Goal: Information Seeking & Learning: Learn about a topic

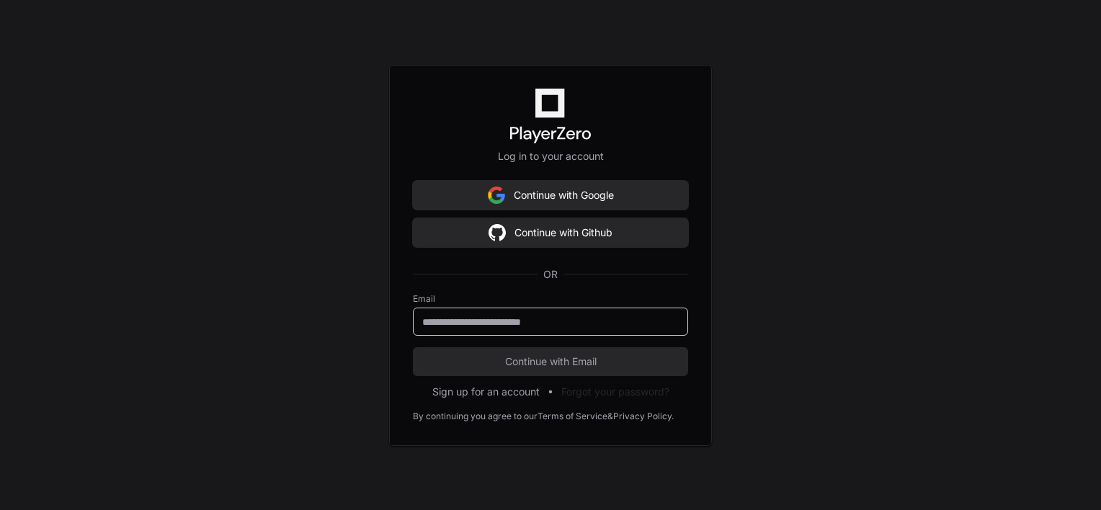
click at [569, 326] on input "email" at bounding box center [550, 322] width 256 height 14
type input "**********"
click at [413, 347] on button "Continue with Email" at bounding box center [550, 361] width 275 height 29
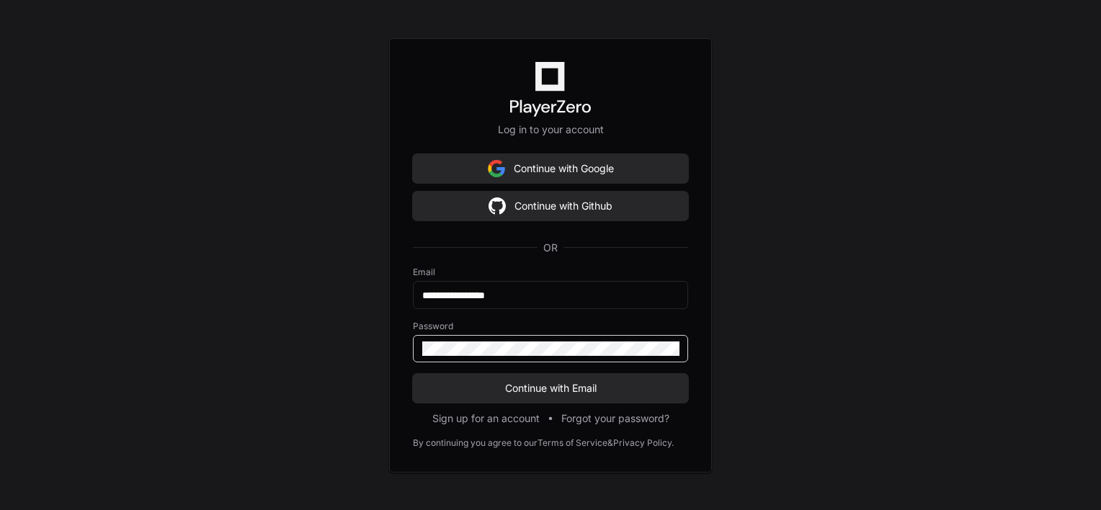
click at [413, 374] on button "Continue with Email" at bounding box center [550, 388] width 275 height 29
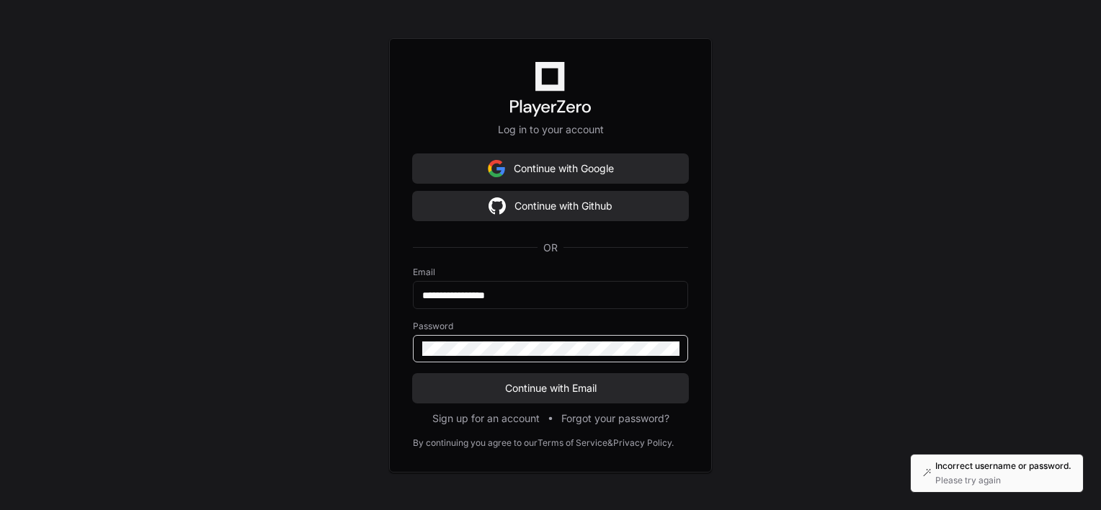
click at [291, 316] on div "**********" at bounding box center [550, 255] width 1101 height 510
click at [413, 374] on button "Continue with Email" at bounding box center [550, 388] width 275 height 29
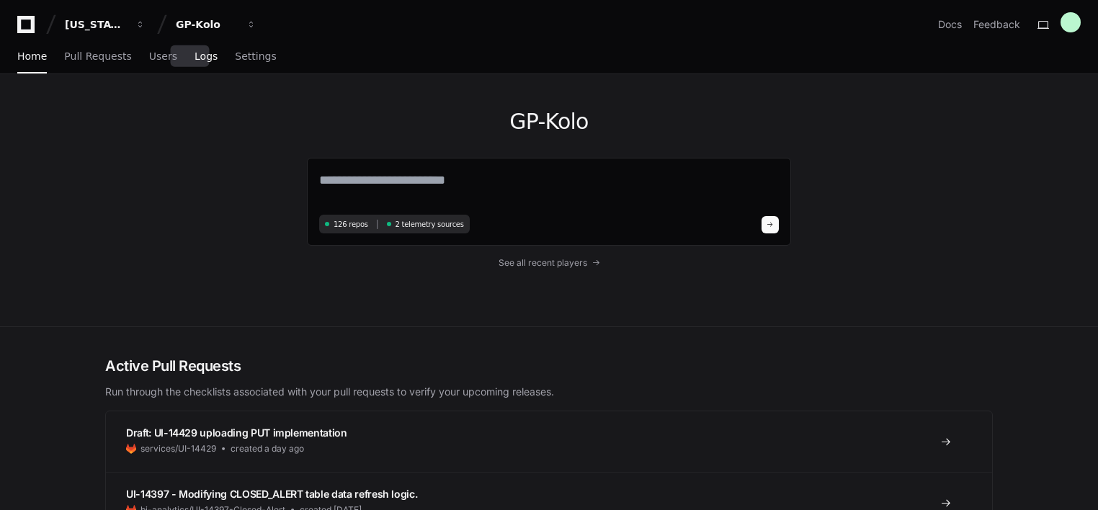
click at [194, 66] on link "Logs" at bounding box center [205, 56] width 23 height 33
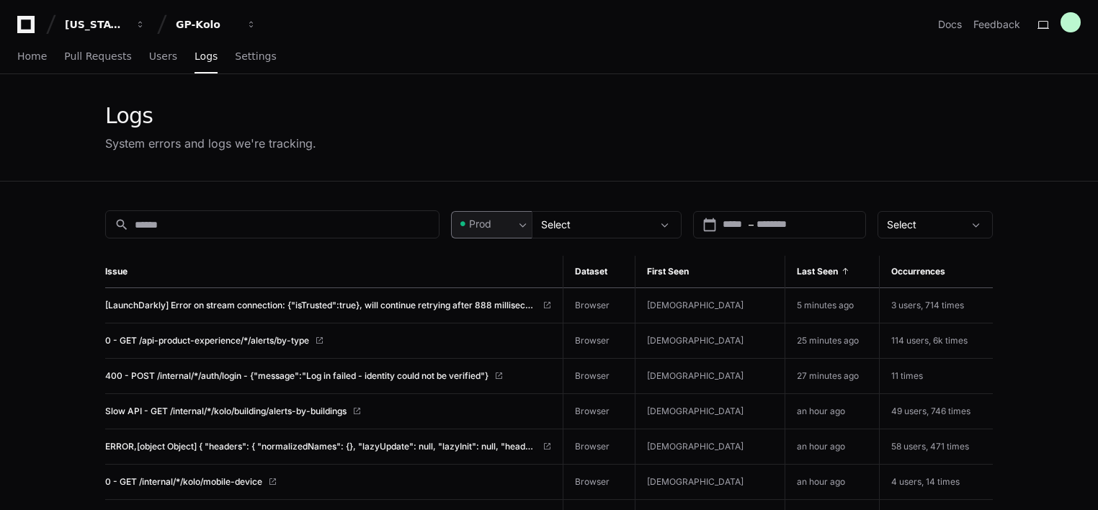
click at [516, 222] on div at bounding box center [522, 225] width 17 height 14
click at [591, 226] on div at bounding box center [549, 255] width 1098 height 510
click at [591, 226] on div "Select" at bounding box center [596, 225] width 111 height 14
click at [924, 219] on div at bounding box center [549, 255] width 1098 height 510
click at [924, 219] on div "Select" at bounding box center [925, 225] width 76 height 14
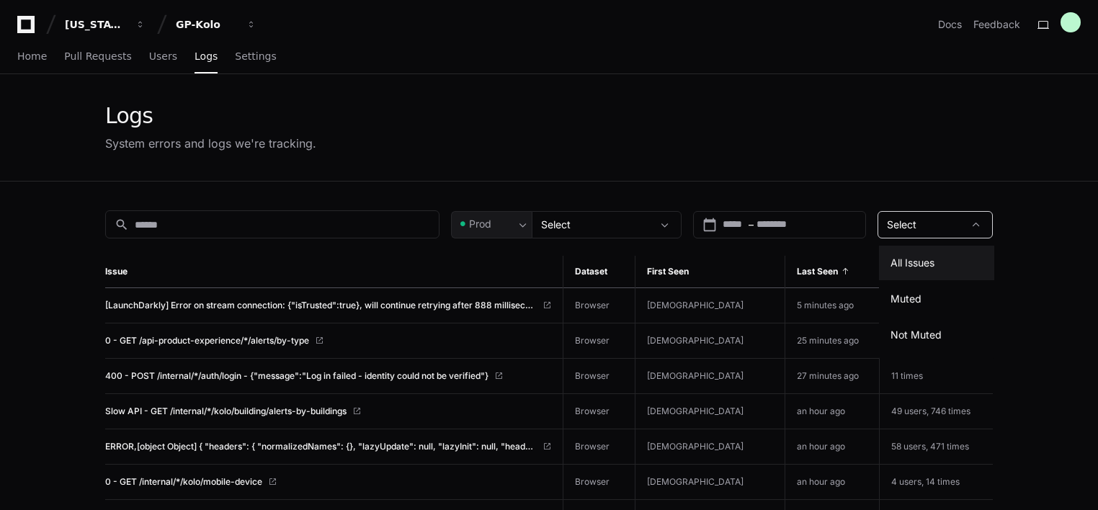
click at [752, 94] on div at bounding box center [549, 255] width 1098 height 510
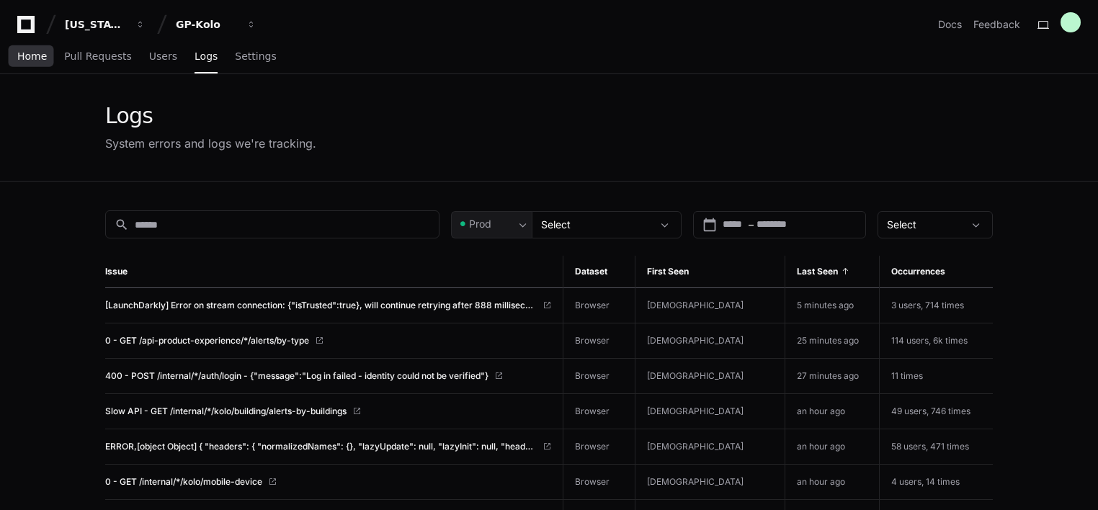
click at [30, 66] on link "Home" at bounding box center [32, 56] width 30 height 33
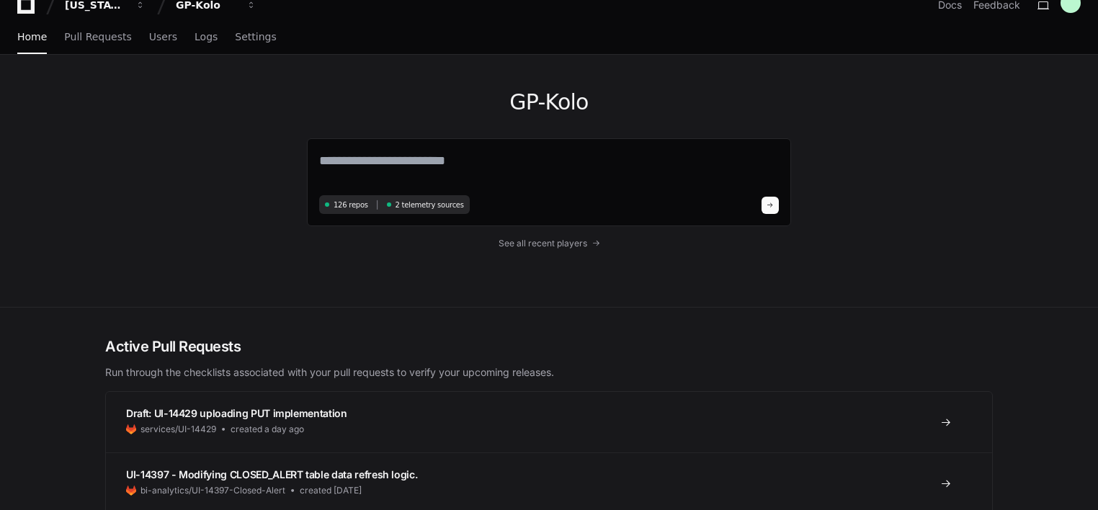
scroll to position [20, 0]
click at [528, 238] on span "See all recent players" at bounding box center [542, 243] width 89 height 12
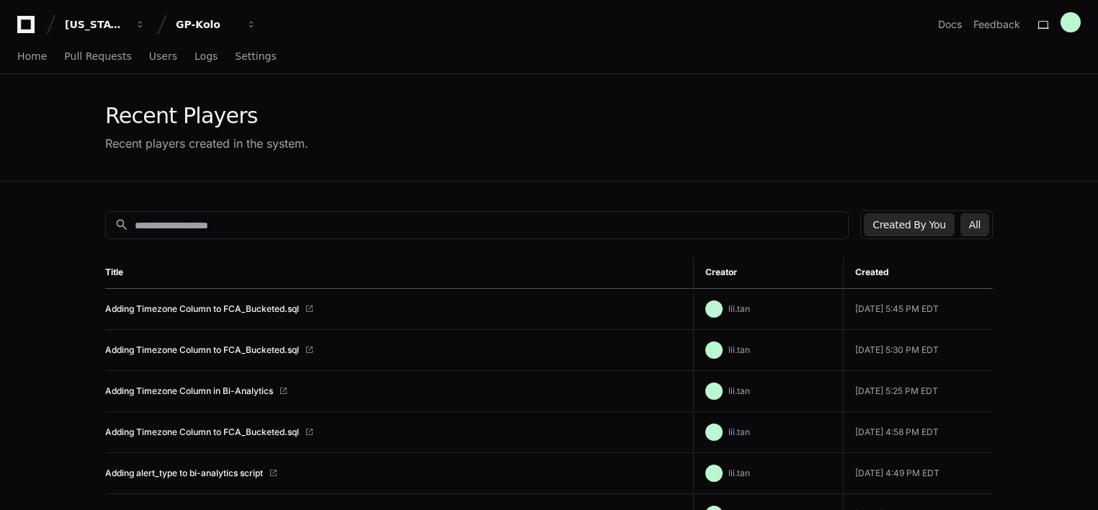
click at [977, 225] on button "All" at bounding box center [974, 224] width 29 height 23
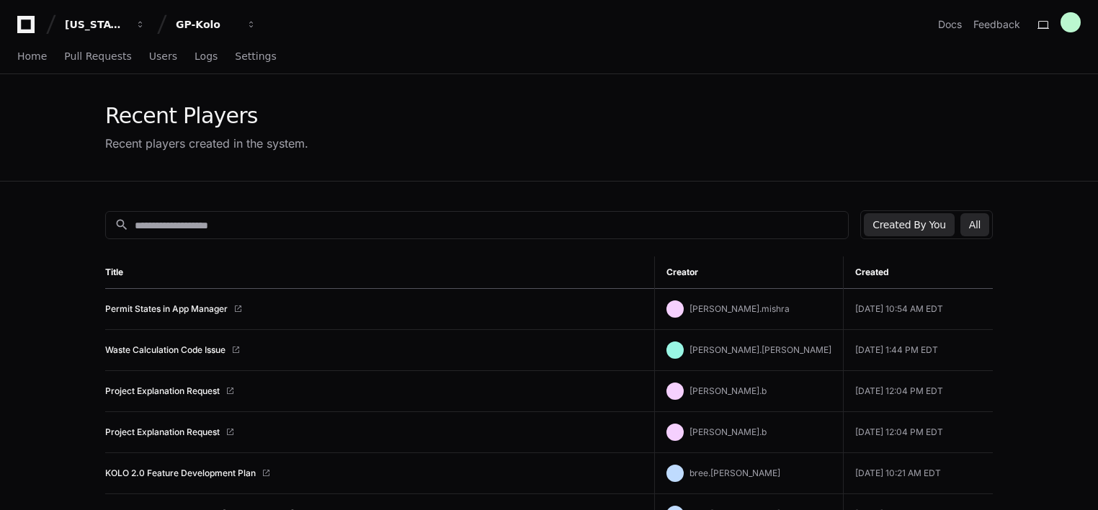
click at [923, 222] on button "Created By You" at bounding box center [909, 224] width 90 height 23
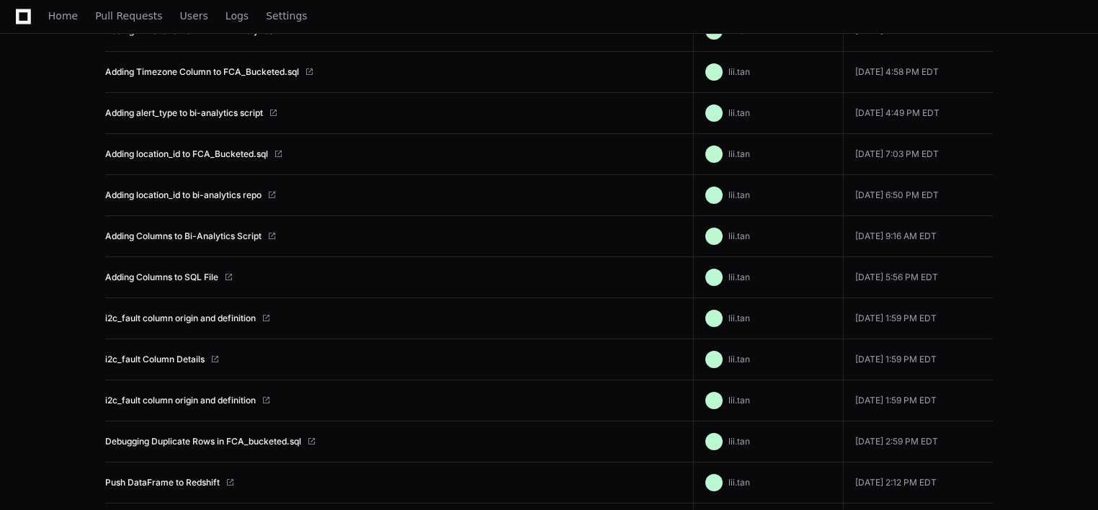
scroll to position [501, 0]
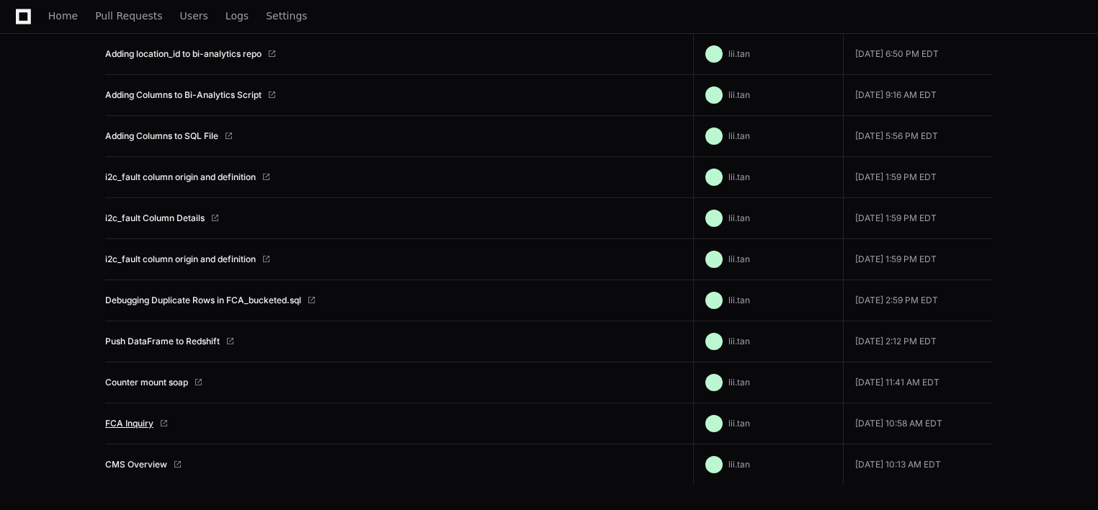
click at [122, 421] on link "FCA Inquiry" at bounding box center [129, 424] width 48 height 12
click at [182, 135] on link "Adding Columns to SQL File" at bounding box center [161, 136] width 113 height 12
click at [138, 459] on link "CMS Overview" at bounding box center [136, 465] width 62 height 12
click at [153, 377] on link "Counter mount soap" at bounding box center [146, 383] width 83 height 12
click at [162, 337] on link "Push DataFrame to Redshift" at bounding box center [162, 342] width 115 height 12
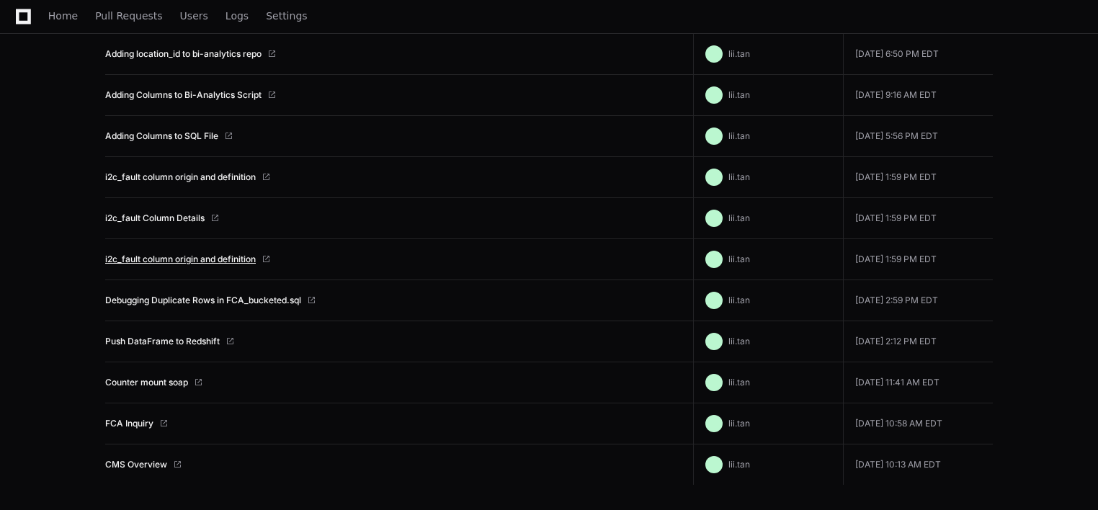
click at [200, 261] on link "i2c_fault column origin and definition" at bounding box center [180, 260] width 151 height 12
click at [169, 215] on link "i2c_fault Column Details" at bounding box center [154, 219] width 99 height 12
click at [201, 171] on link "i2c_fault column origin and definition" at bounding box center [180, 177] width 151 height 12
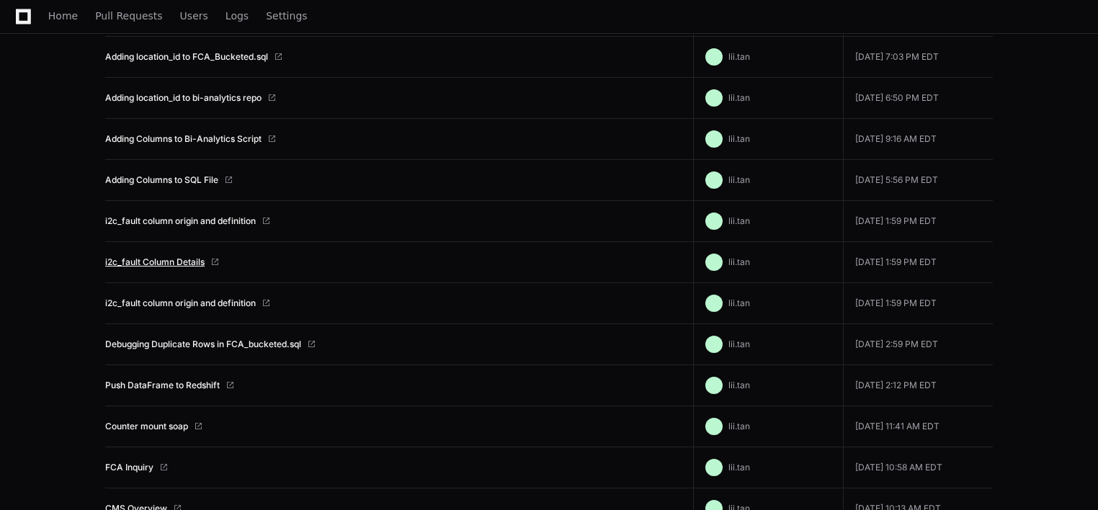
scroll to position [456, 0]
click at [167, 182] on link "Adding Columns to SQL File" at bounding box center [161, 182] width 113 height 12
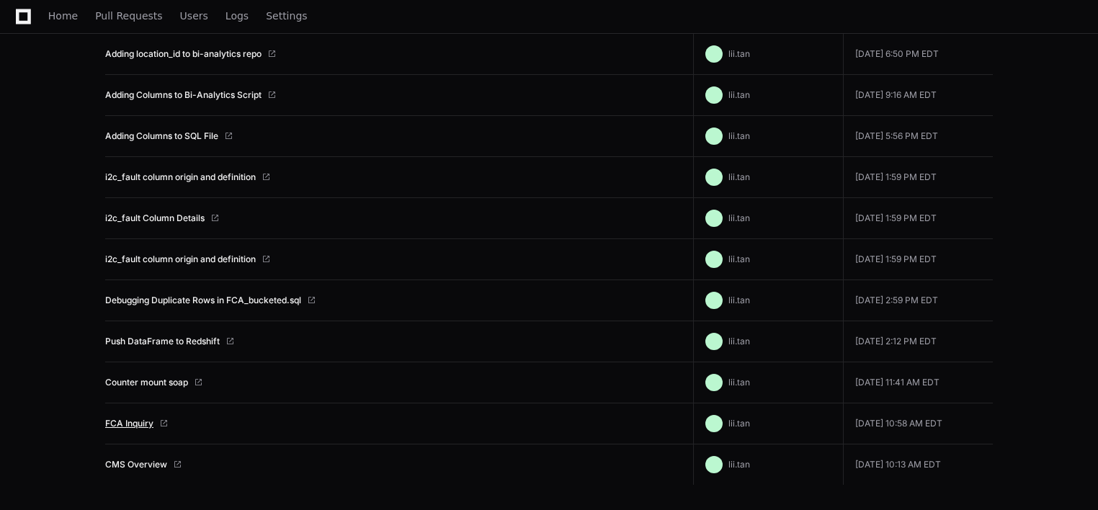
click at [134, 421] on link "FCA Inquiry" at bounding box center [129, 424] width 48 height 12
click at [140, 464] on link "CMS Overview" at bounding box center [136, 465] width 62 height 12
click at [161, 377] on link "Counter mount soap" at bounding box center [146, 383] width 83 height 12
click at [169, 337] on link "Push DataFrame to Redshift" at bounding box center [162, 342] width 115 height 12
click at [192, 301] on link "Debugging Duplicate Rows in FCA_bucketed.sql" at bounding box center [203, 301] width 196 height 12
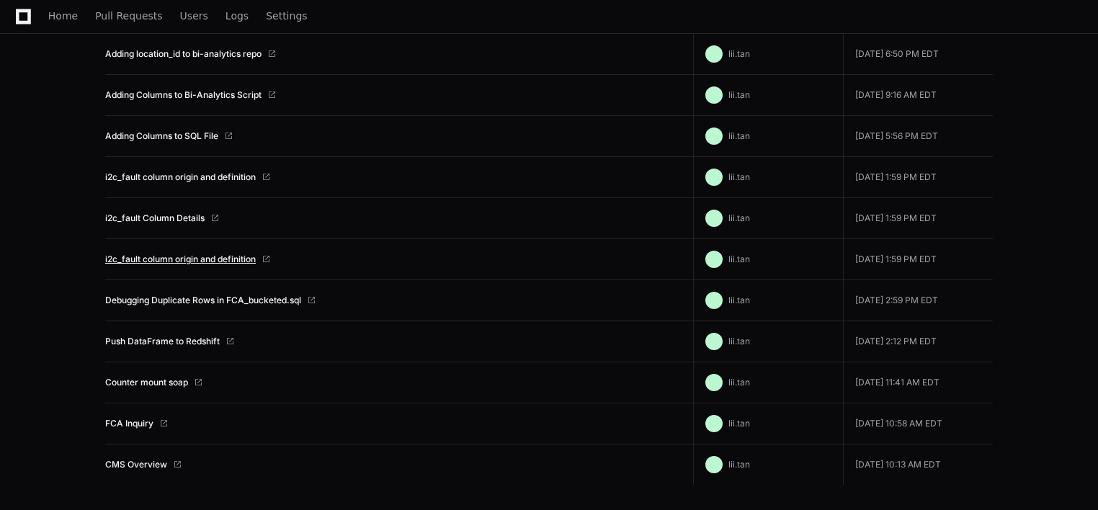
click at [206, 258] on link "i2c_fault column origin and definition" at bounding box center [180, 260] width 151 height 12
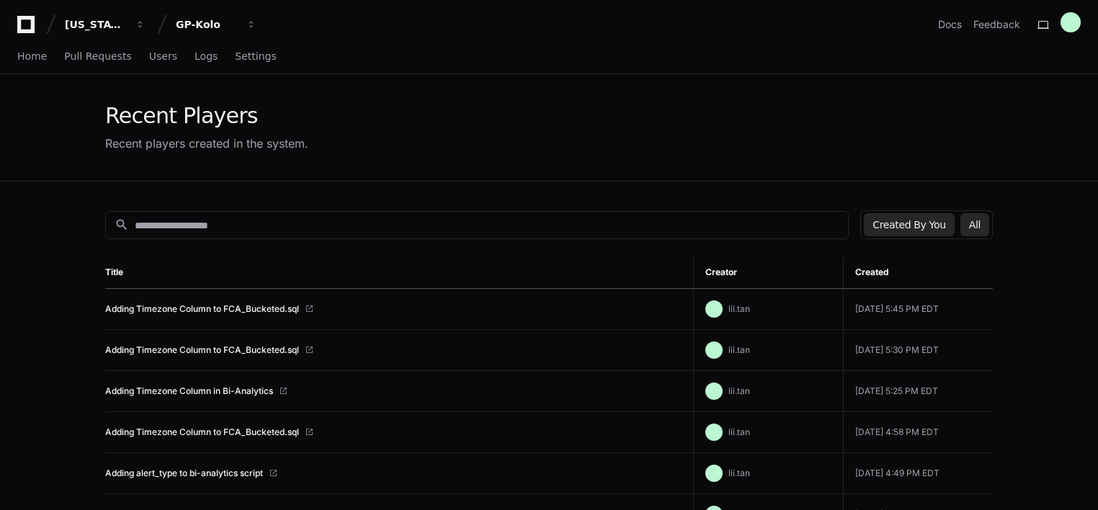
click at [978, 221] on button "All" at bounding box center [974, 224] width 29 height 23
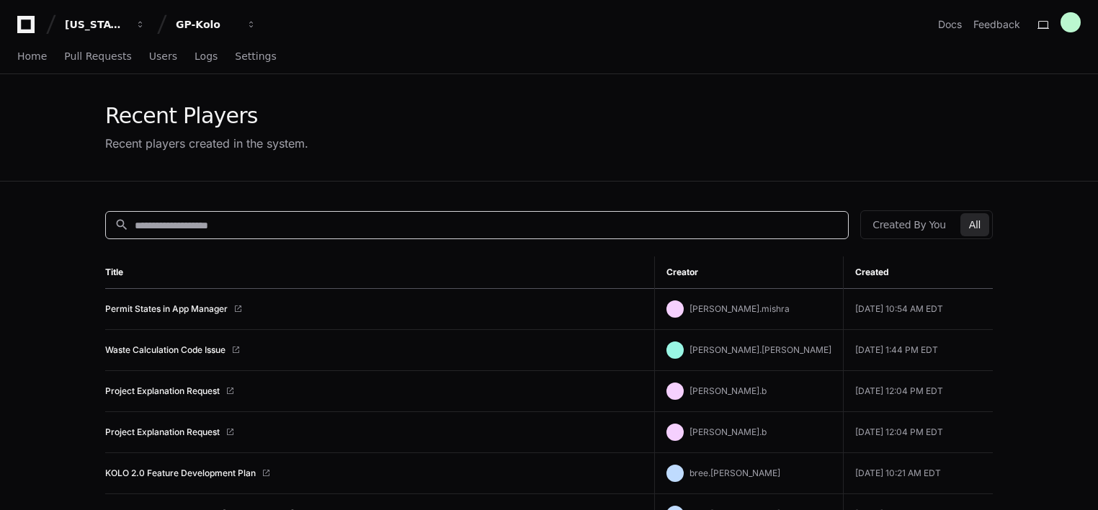
click at [460, 225] on input at bounding box center [487, 225] width 705 height 14
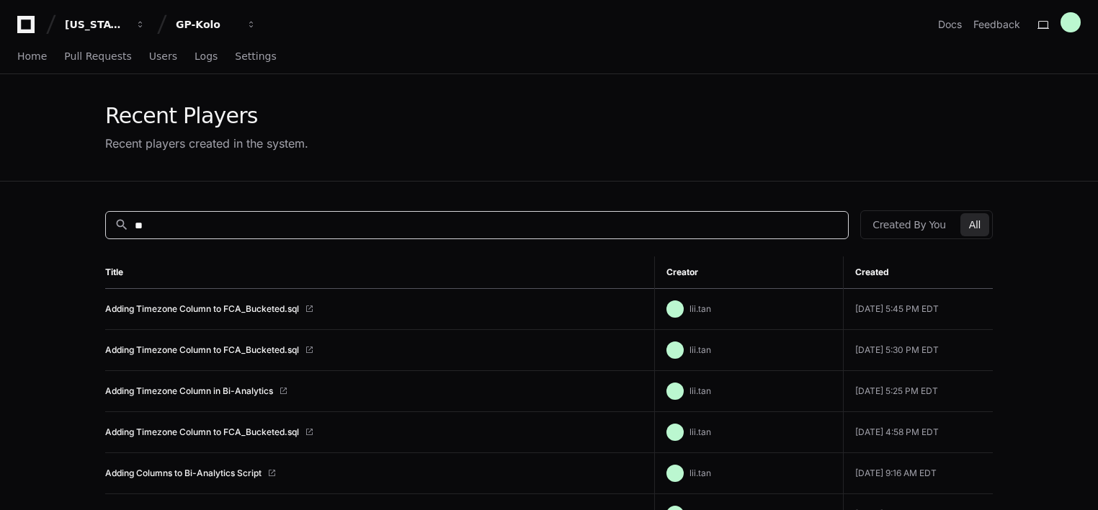
type input "*"
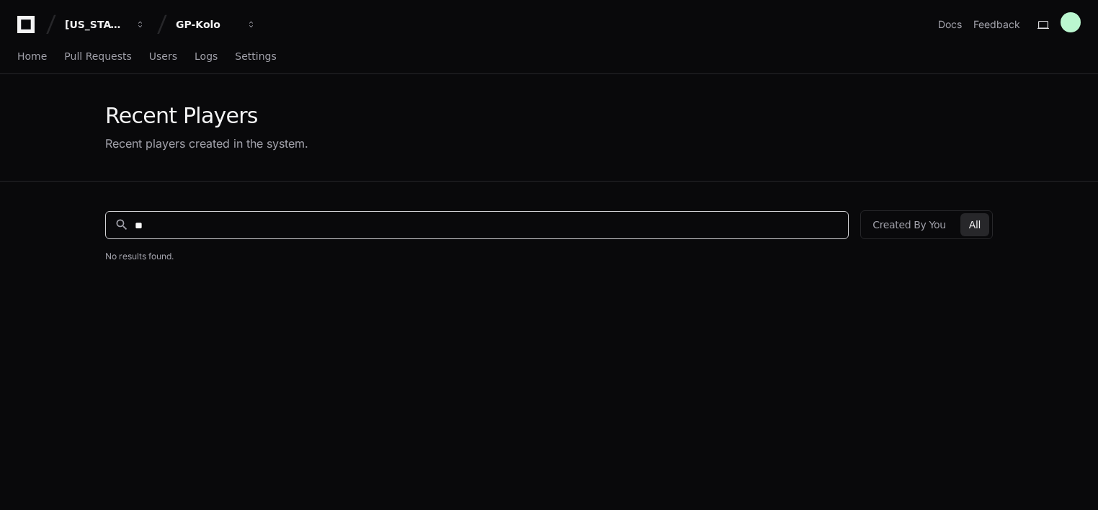
type input "*"
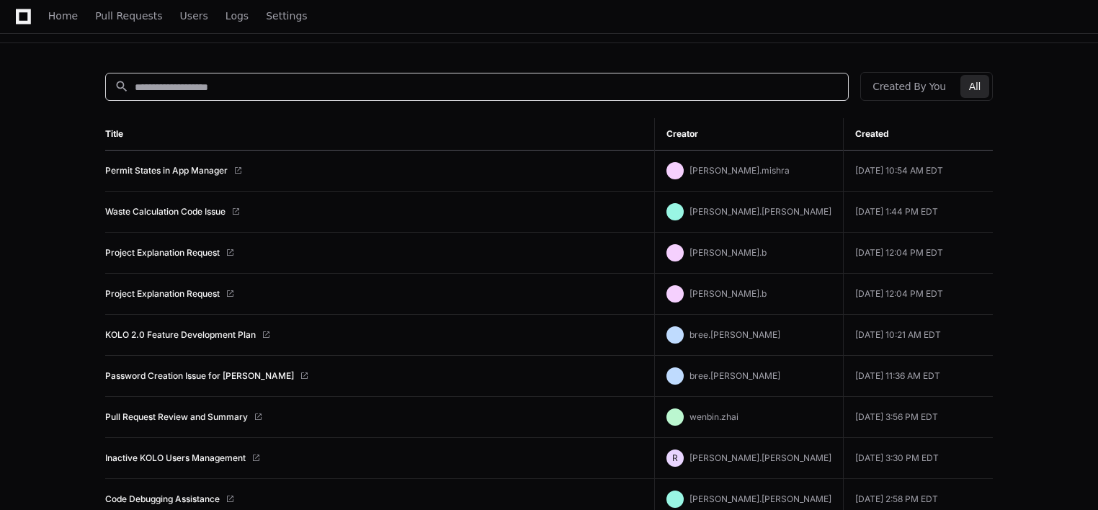
scroll to position [121, 0]
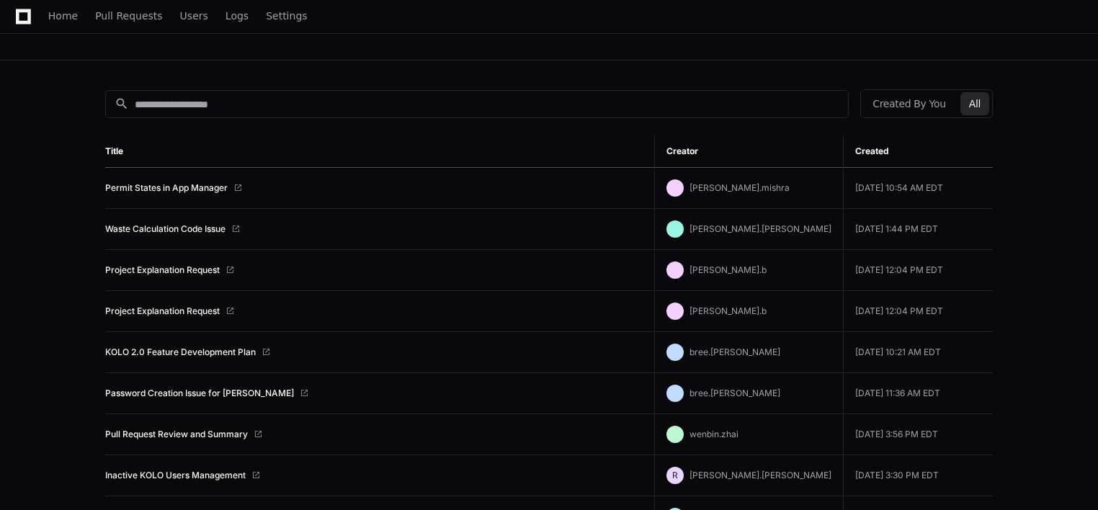
click at [751, 229] on span "cole.paulsen" at bounding box center [760, 228] width 142 height 11
click at [782, 227] on div "cole.paulsen" at bounding box center [748, 228] width 165 height 17
drag, startPoint x: 782, startPoint y: 227, endPoint x: 729, endPoint y: 228, distance: 53.3
click at [729, 228] on div "cole.paulsen" at bounding box center [748, 228] width 165 height 17
copy span "cole.paulsen"
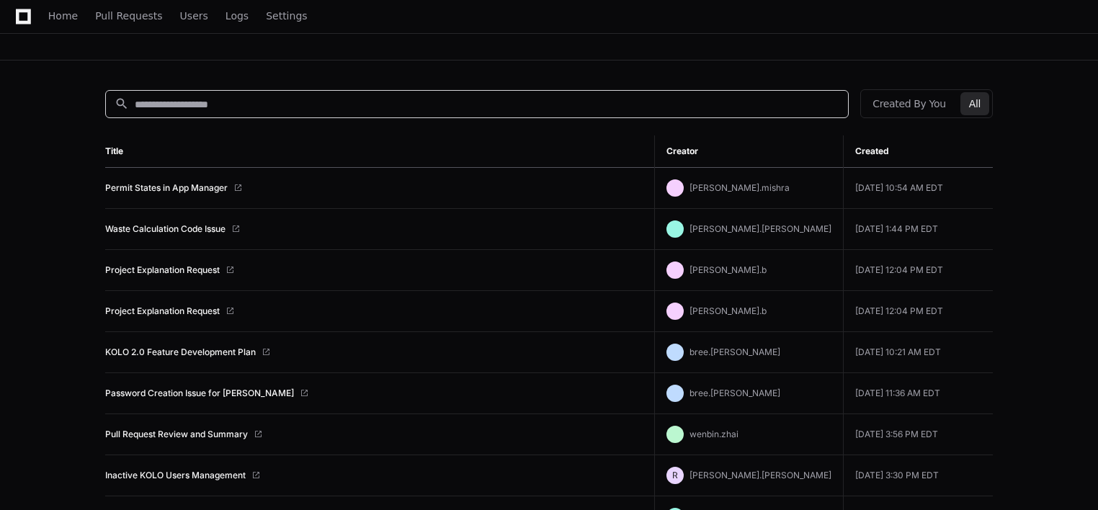
click at [242, 107] on input at bounding box center [487, 104] width 705 height 14
paste input "**********"
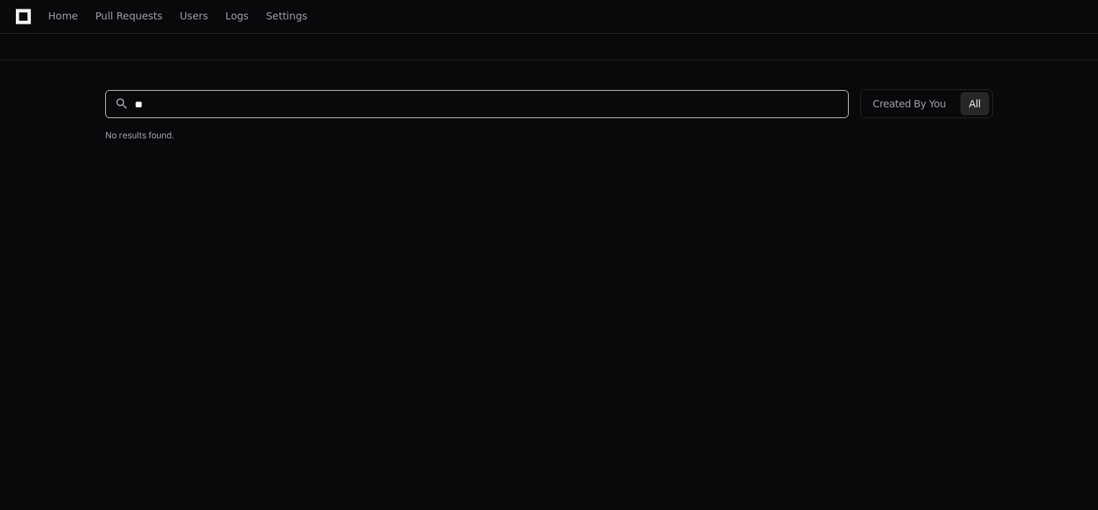
type input "*"
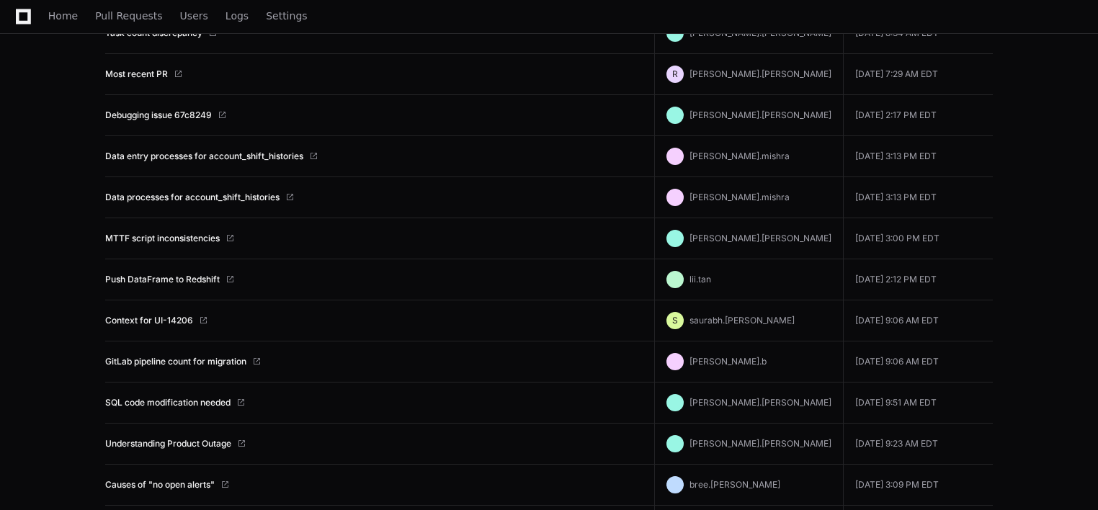
scroll to position [9762, 0]
click at [176, 396] on link "SQL code modification needed" at bounding box center [167, 402] width 125 height 12
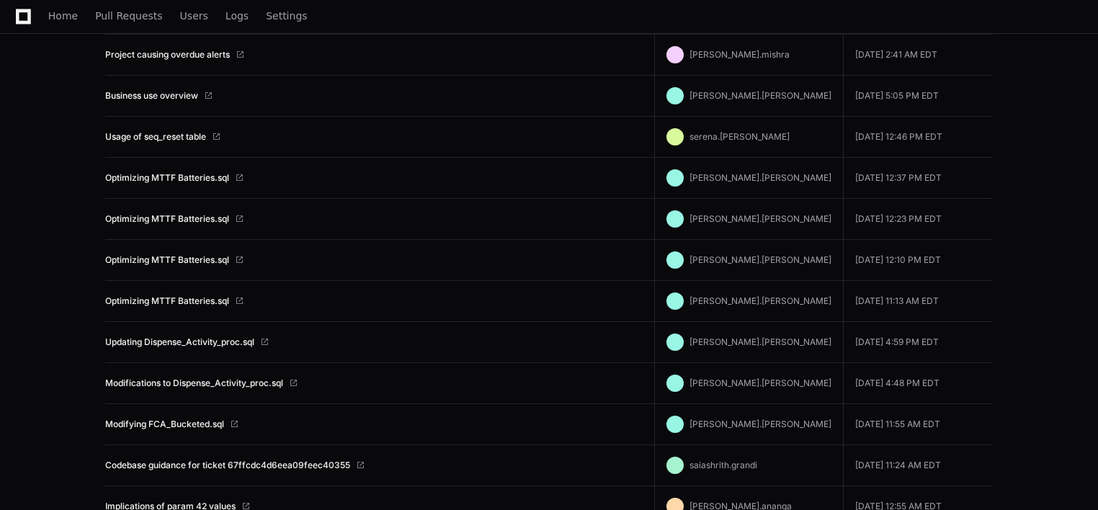
scroll to position [10849, 0]
click at [190, 418] on link "Modifying FCA_Bucketed.sql" at bounding box center [164, 424] width 119 height 12
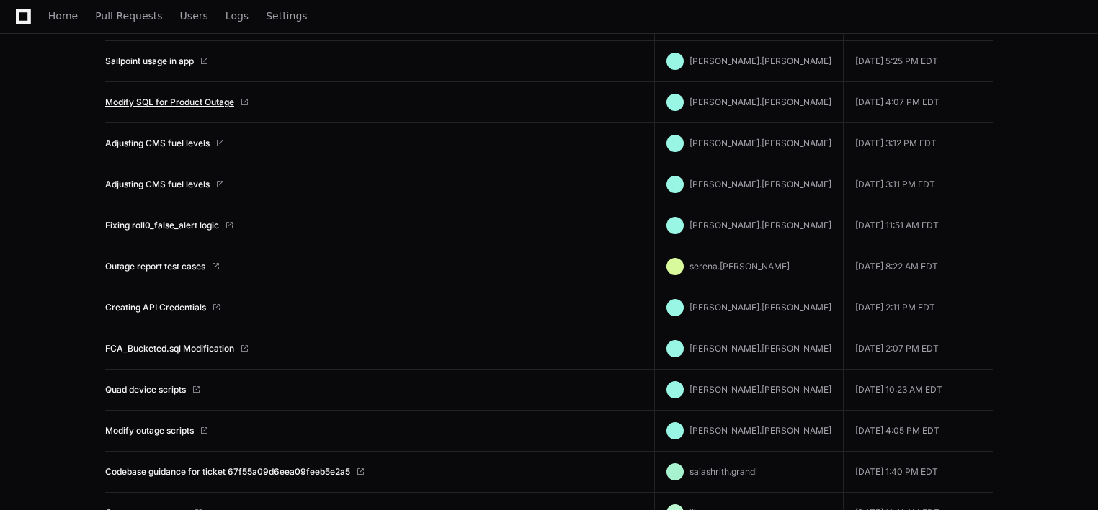
scroll to position [11992, 0]
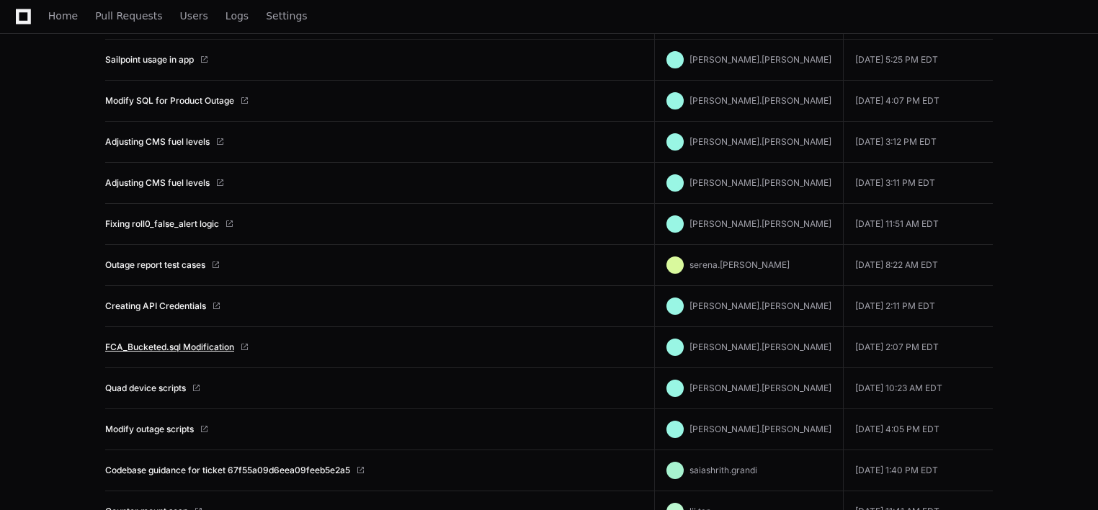
click at [189, 341] on link "FCA_Bucketed.sql Modification" at bounding box center [169, 347] width 129 height 12
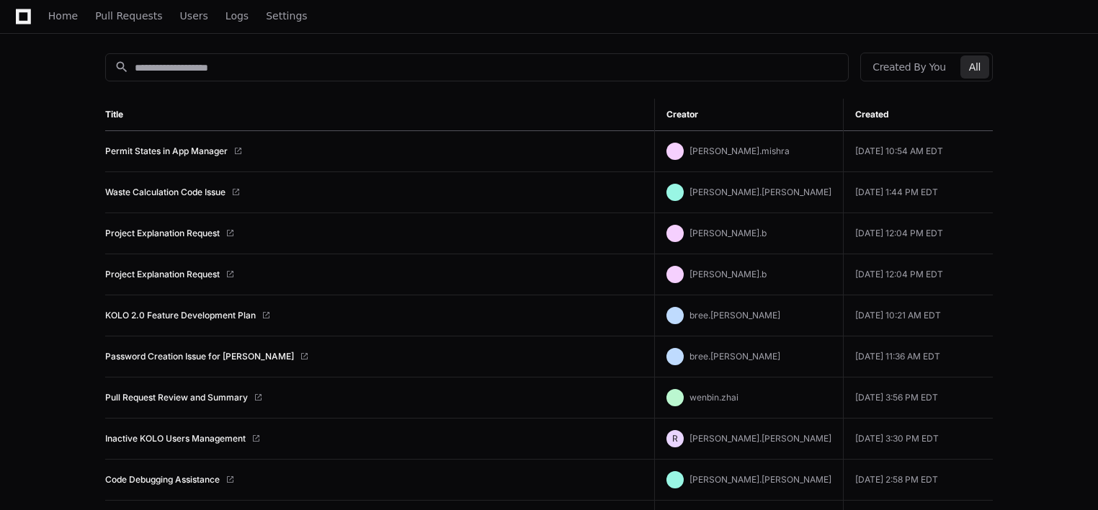
scroll to position [0, 0]
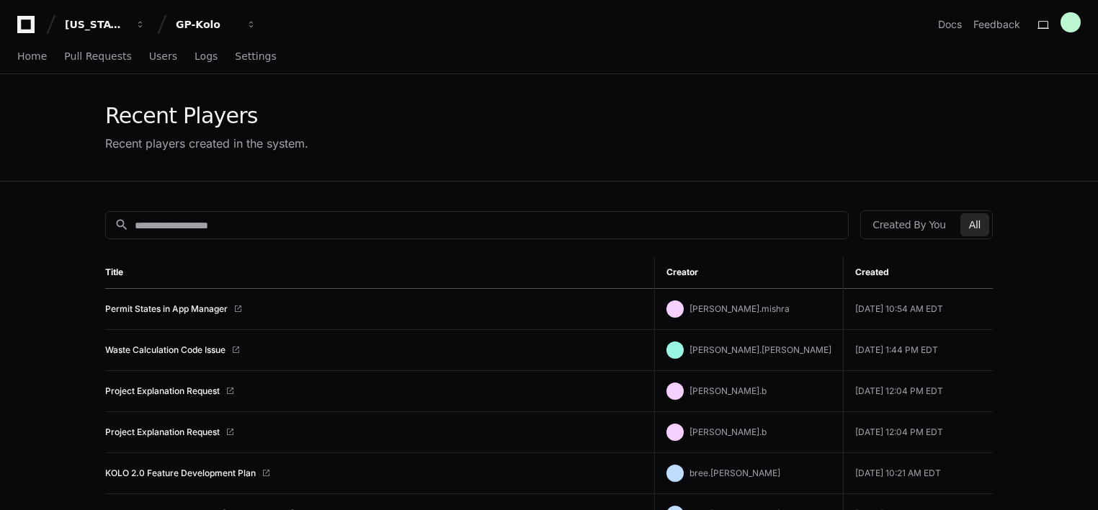
click at [905, 210] on div "Created By You All" at bounding box center [926, 224] width 133 height 29
click at [905, 219] on button "Created By You" at bounding box center [909, 224] width 90 height 23
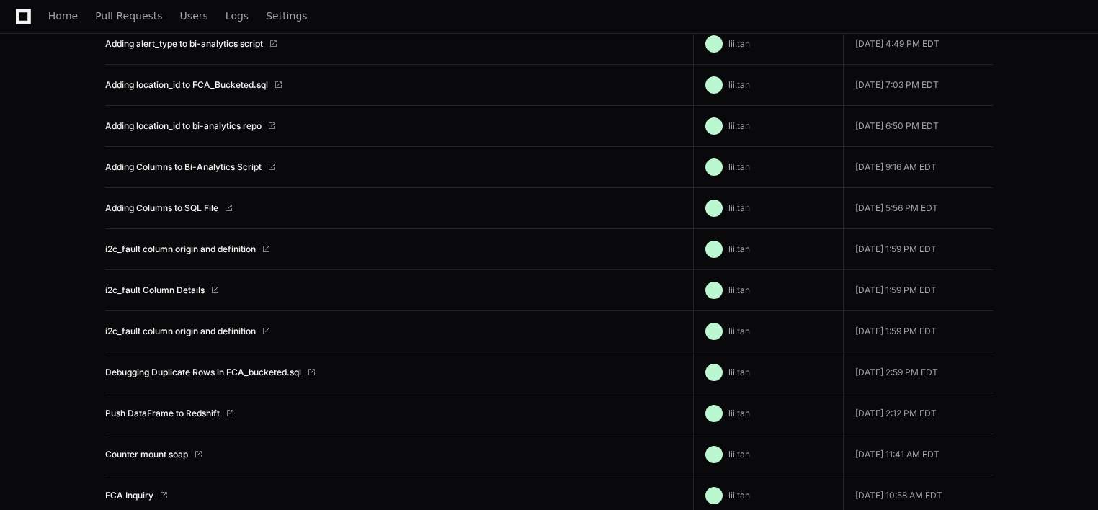
scroll to position [501, 0]
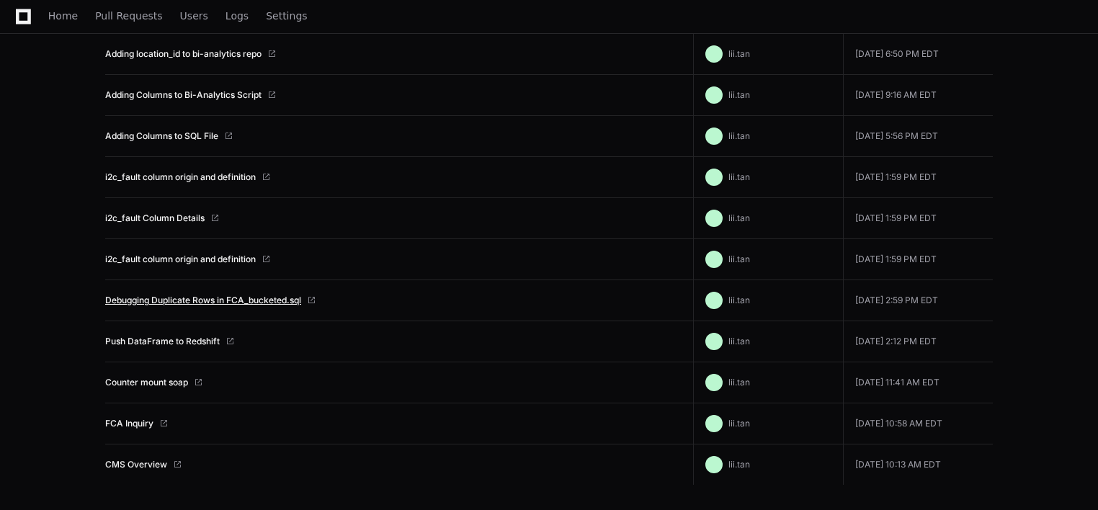
click at [256, 298] on link "Debugging Duplicate Rows in FCA_bucketed.sql" at bounding box center [203, 301] width 196 height 12
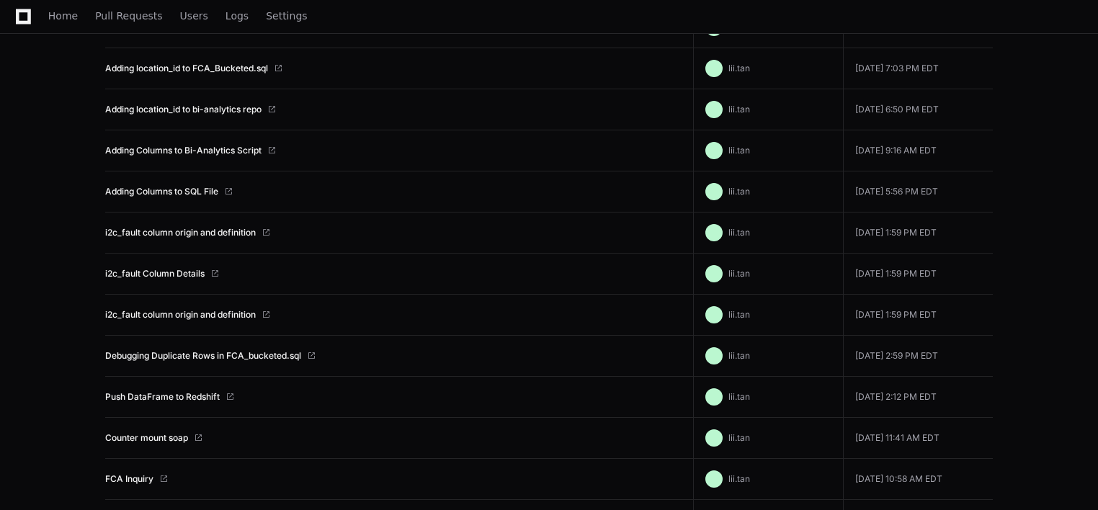
scroll to position [442, 0]
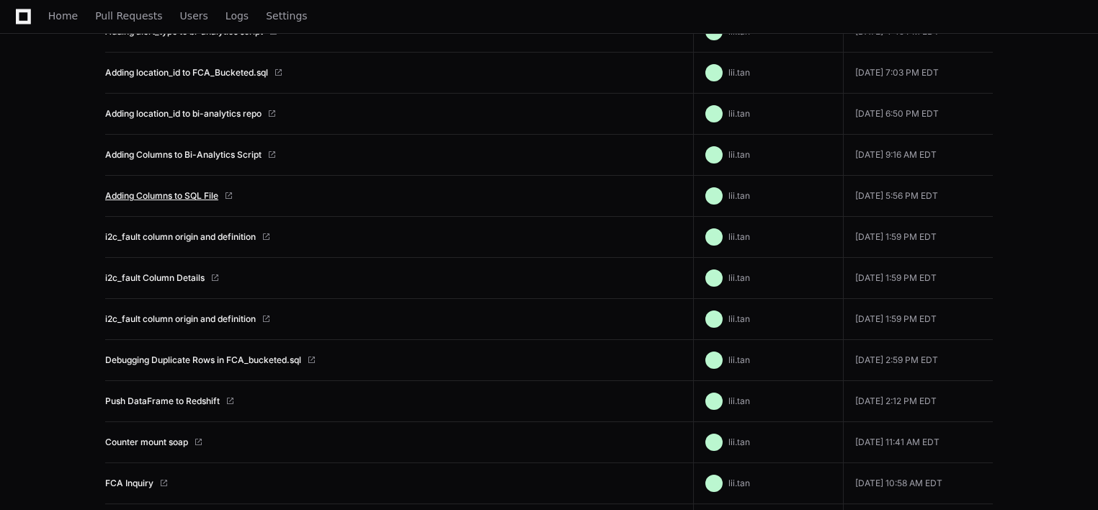
click at [180, 192] on link "Adding Columns to SQL File" at bounding box center [161, 196] width 113 height 12
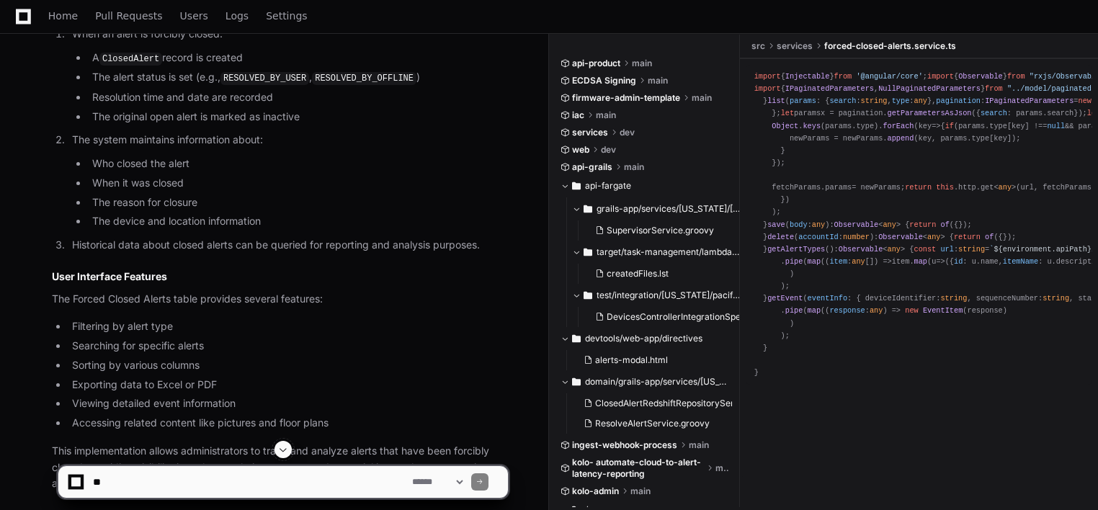
scroll to position [1640, 0]
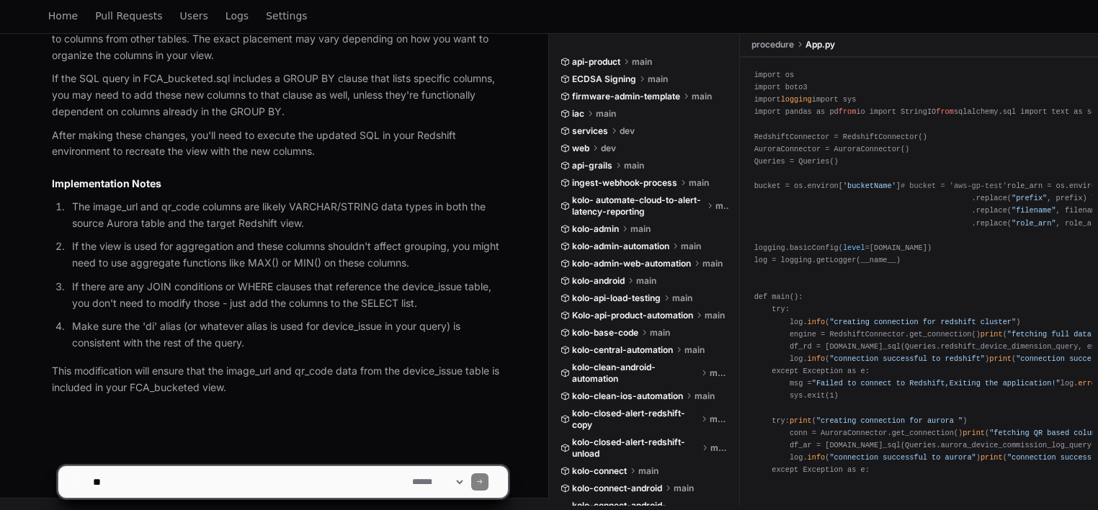
scroll to position [3229, 0]
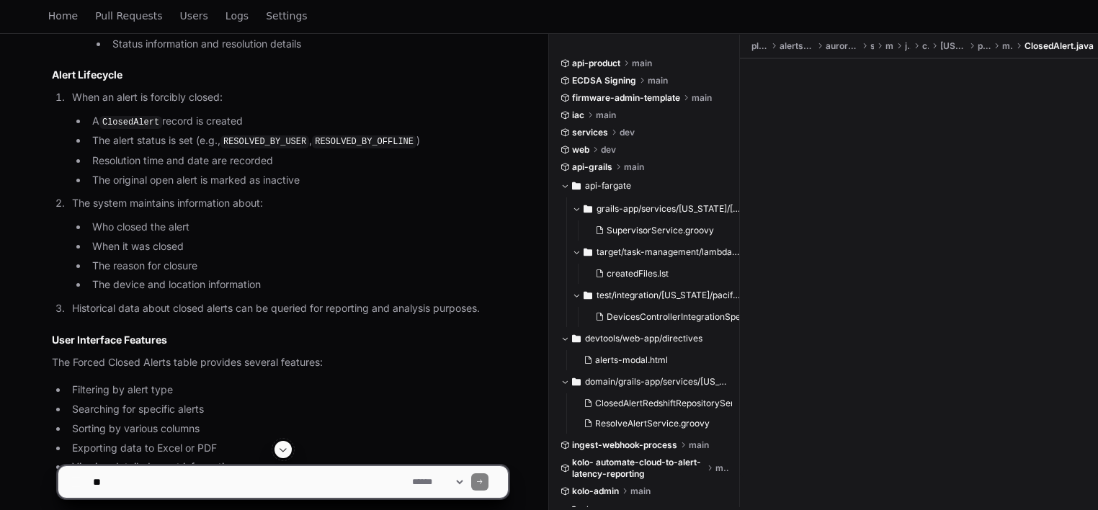
scroll to position [1640, 0]
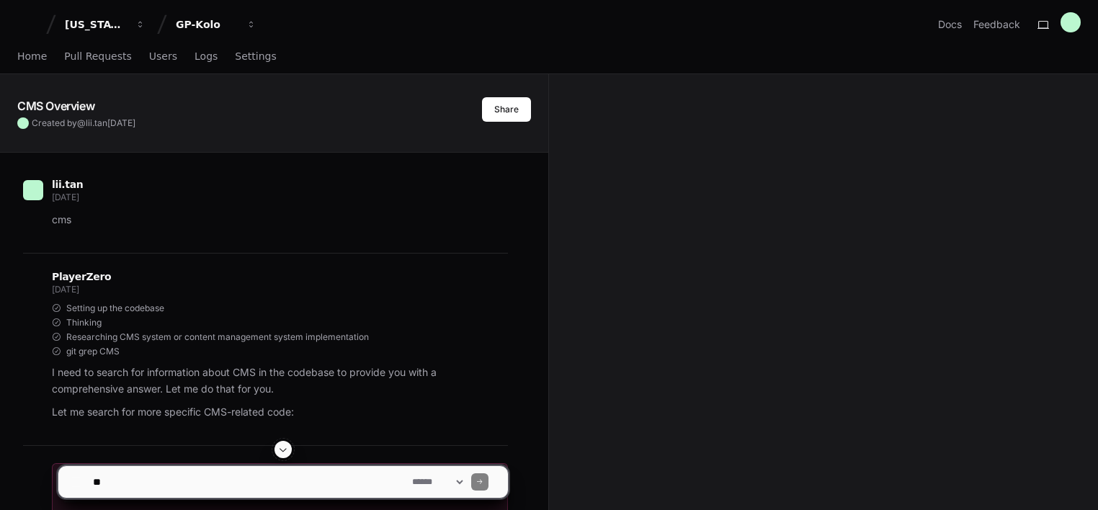
scroll to position [233, 0]
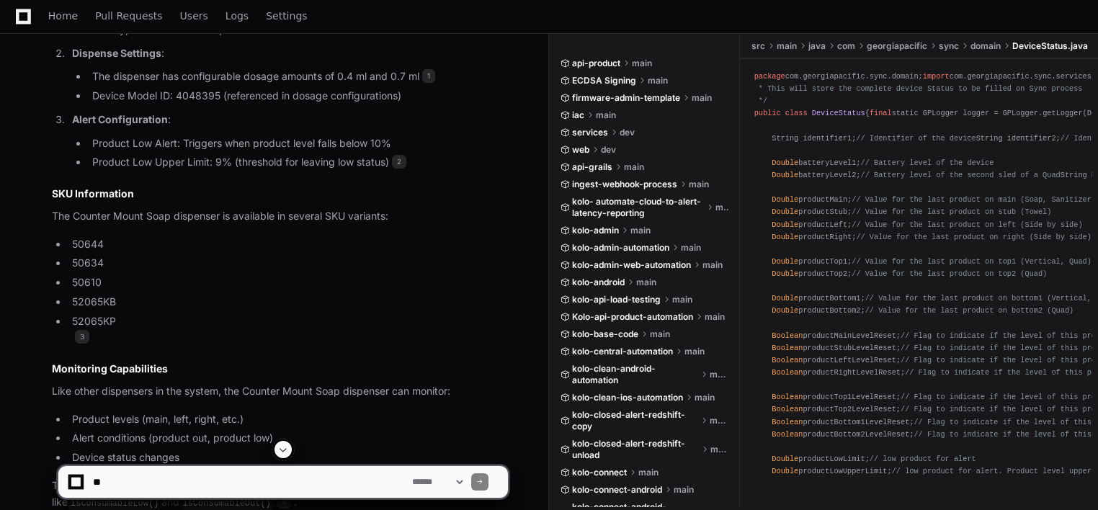
scroll to position [1054, 0]
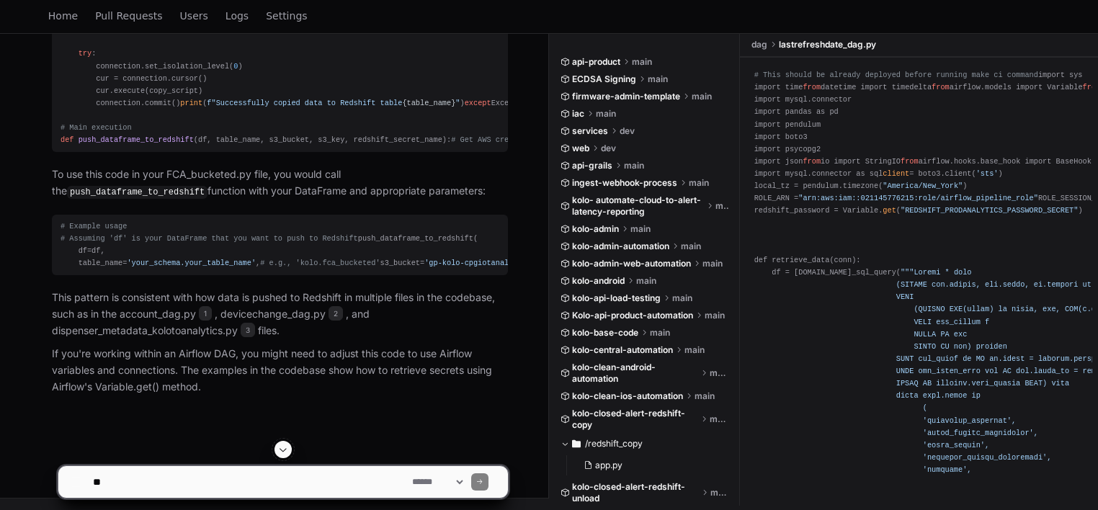
scroll to position [1647, 0]
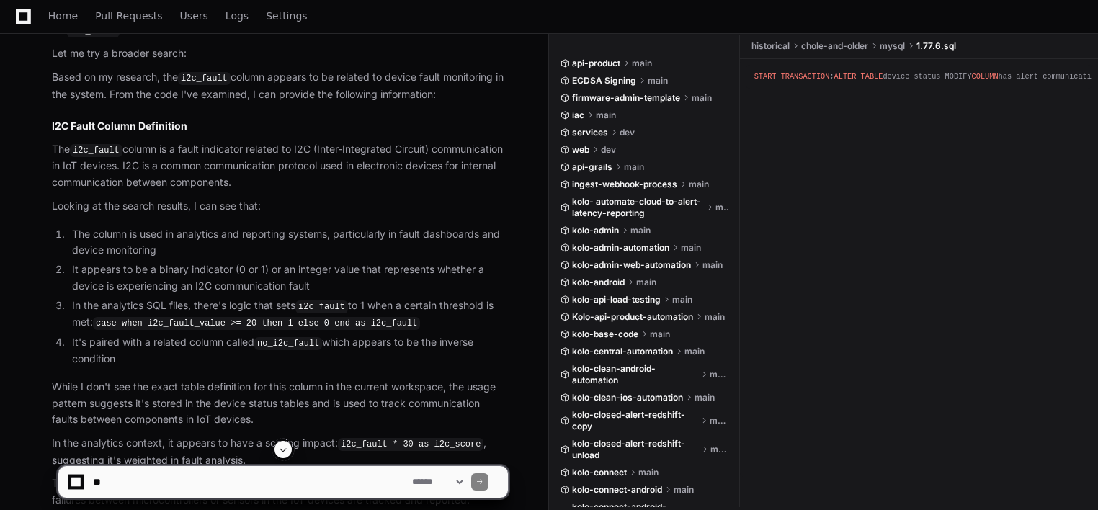
scroll to position [611, 0]
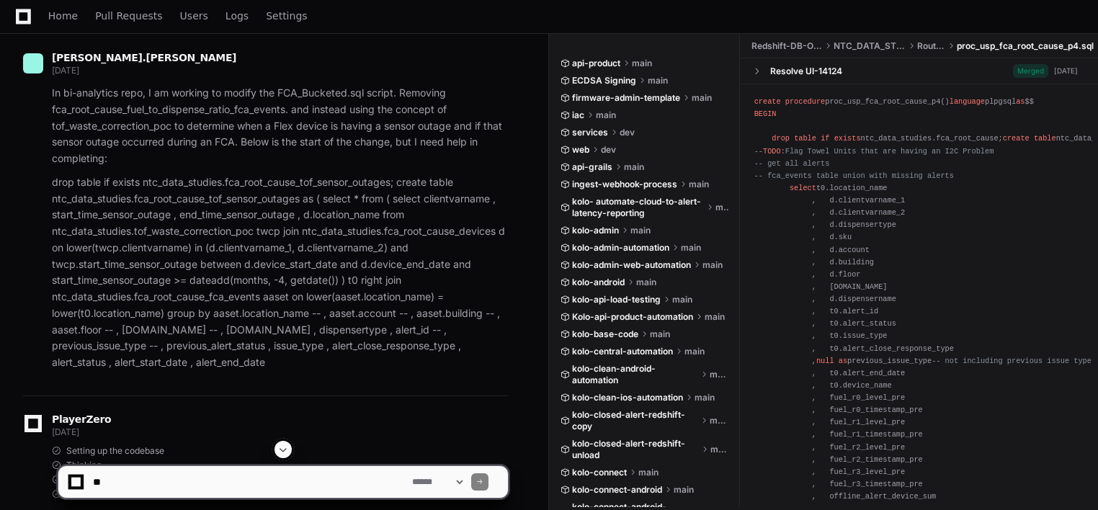
scroll to position [125, 0]
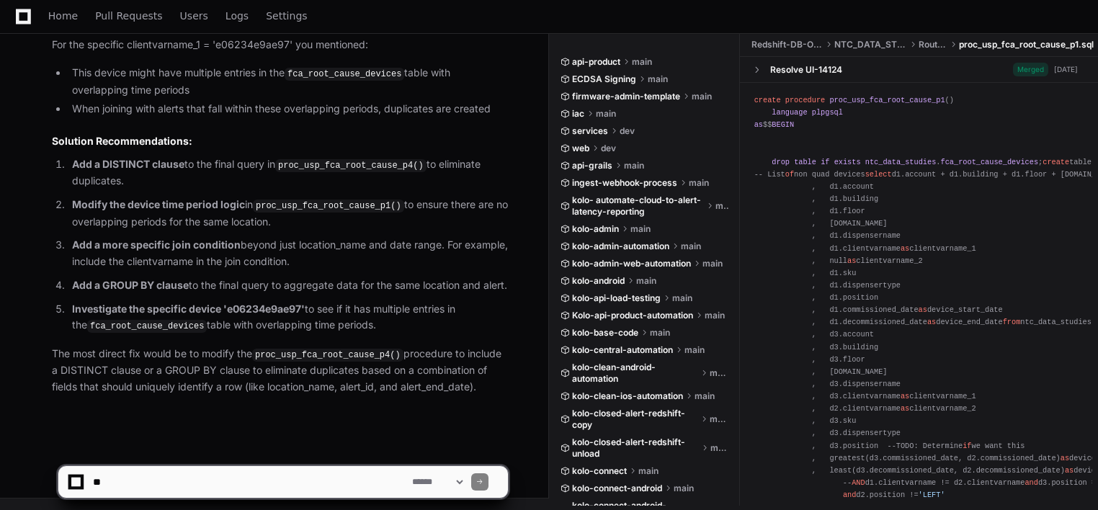
scroll to position [1276, 0]
